Goal: Information Seeking & Learning: Find specific page/section

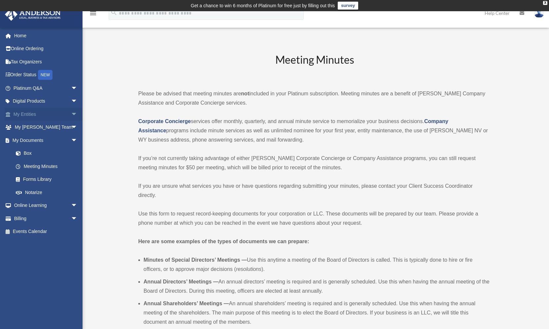
click at [28, 112] on link "My Entities arrow_drop_down" at bounding box center [46, 114] width 83 height 13
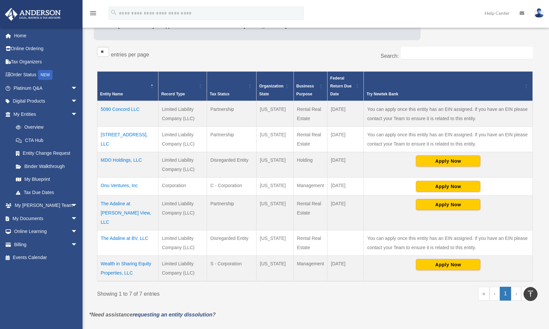
scroll to position [106, 0]
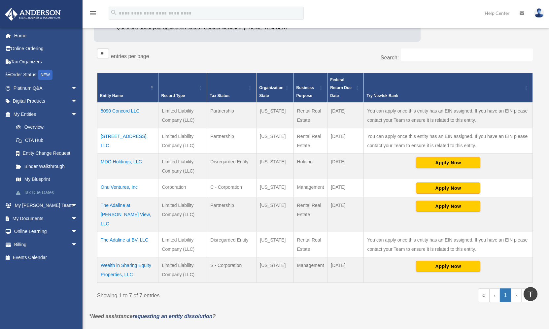
click at [52, 188] on link "Tax Due Dates" at bounding box center [48, 192] width 78 height 13
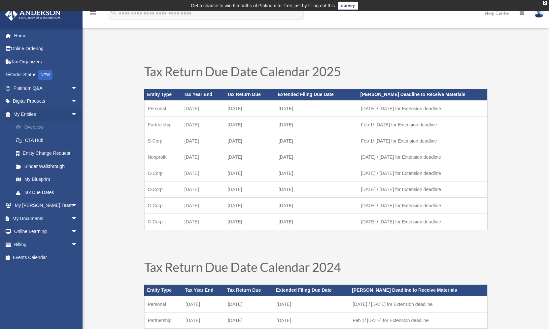
click at [33, 127] on link "Overview" at bounding box center [48, 127] width 78 height 13
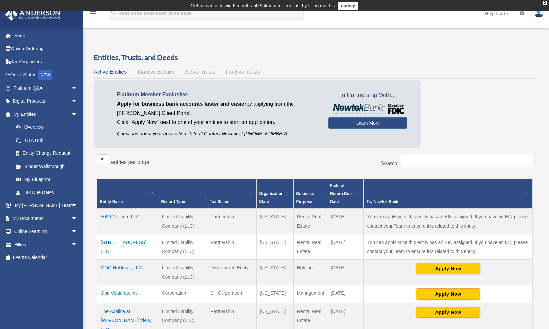
click at [135, 266] on td "MDO Holdings, LLC" at bounding box center [127, 271] width 61 height 25
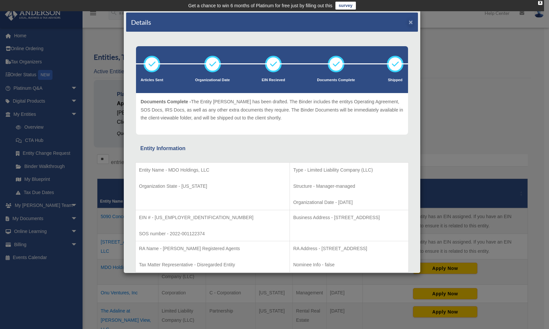
click at [409, 20] on button "×" at bounding box center [411, 21] width 4 height 7
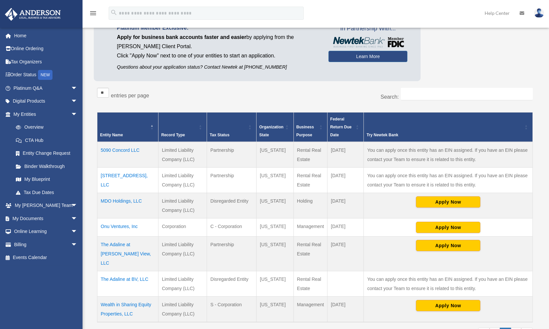
scroll to position [70, 0]
